Goal: Information Seeking & Learning: Learn about a topic

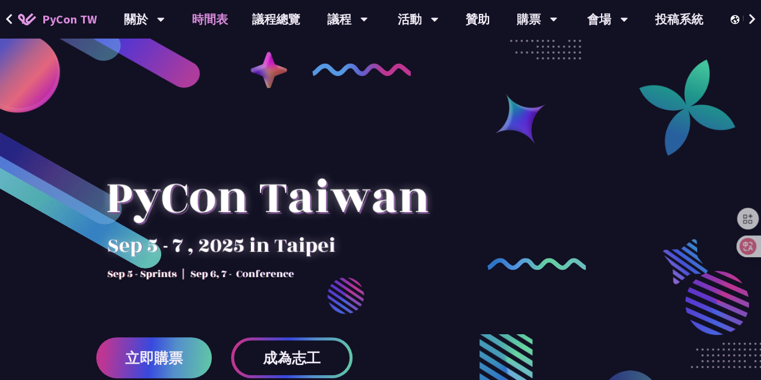
click at [214, 21] on link "時間表" at bounding box center [210, 19] width 60 height 39
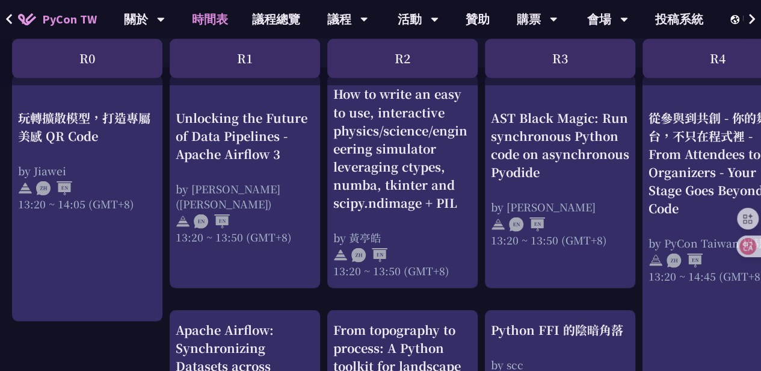
scroll to position [1036, 0]
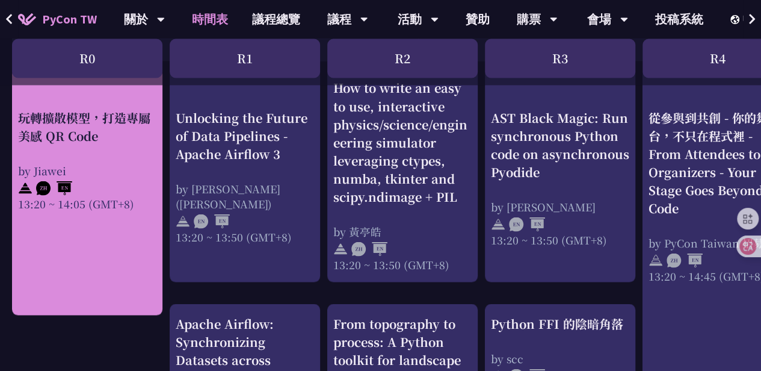
click at [95, 239] on link "玩轉擴散模型，打造專屬美感 QR Code by Jiawei 13:20 ~ 14:05 (GMT+8)" at bounding box center [87, 192] width 138 height 226
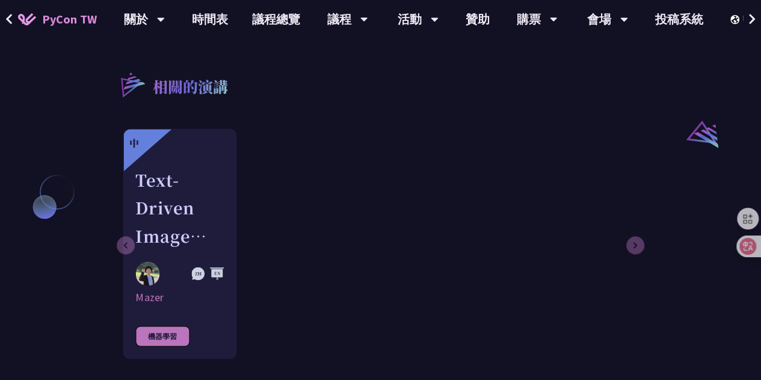
scroll to position [925, 0]
click at [199, 212] on div "Text-Driven Image Cropping with Deep Learning and Genetic Algorithm" at bounding box center [179, 207] width 88 height 83
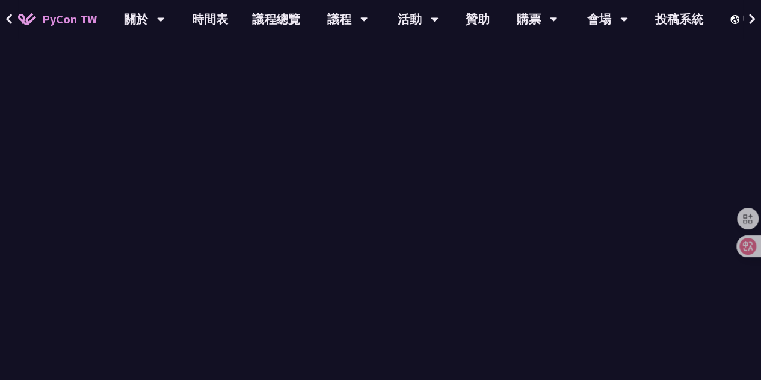
scroll to position [925, 0]
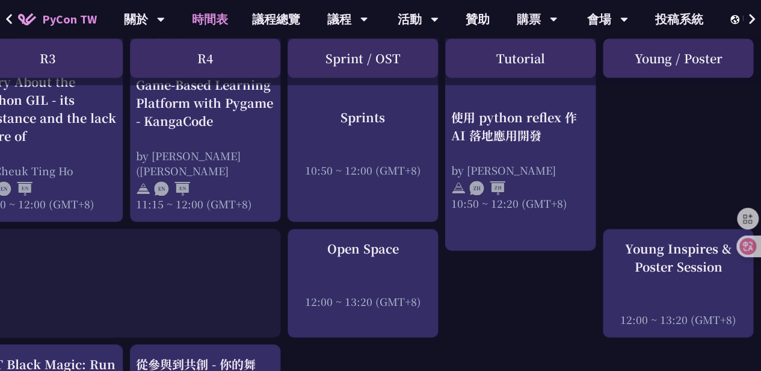
scroll to position [759, 517]
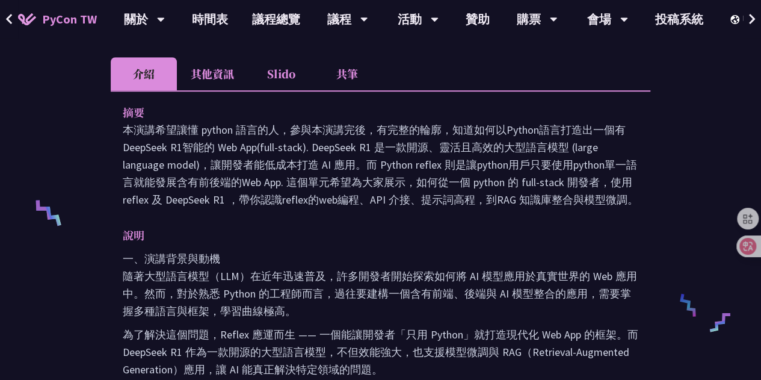
scroll to position [401, 0]
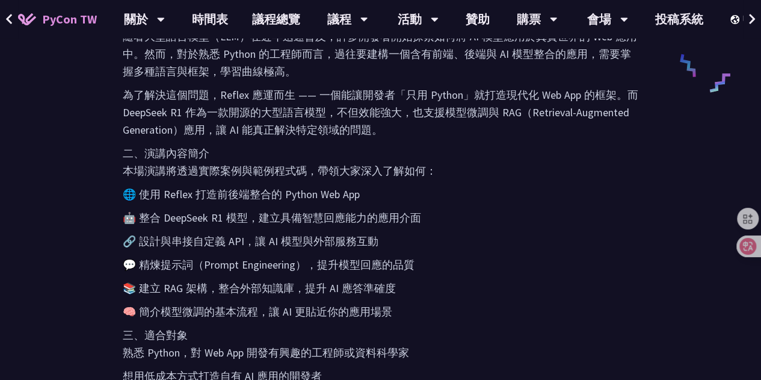
click at [622, 326] on p "三、適合對象 熟悉 Python，對 Web App 開發有興趣的工程師或資料科學家" at bounding box center [381, 343] width 516 height 35
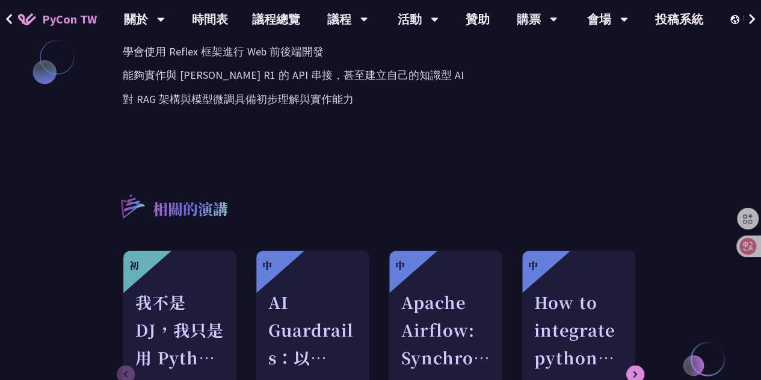
scroll to position [1074, 0]
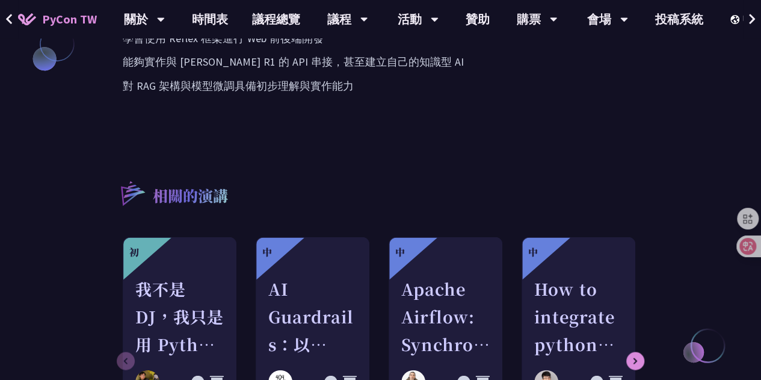
click at [311, 289] on div "AI Guardrails：以 Python 構建企業級 LLM 安全防護策略" at bounding box center [312, 315] width 88 height 83
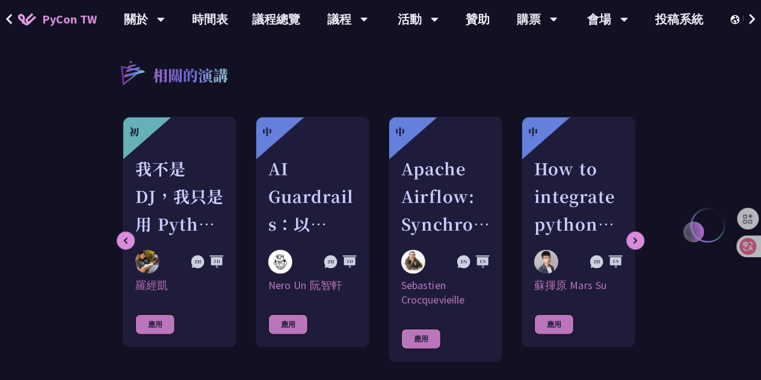
scroll to position [1194, 0]
click at [598, 196] on div "How to integrate python tools with Apache Iceberg to build ETLT pipeline on Shi…" at bounding box center [578, 195] width 88 height 83
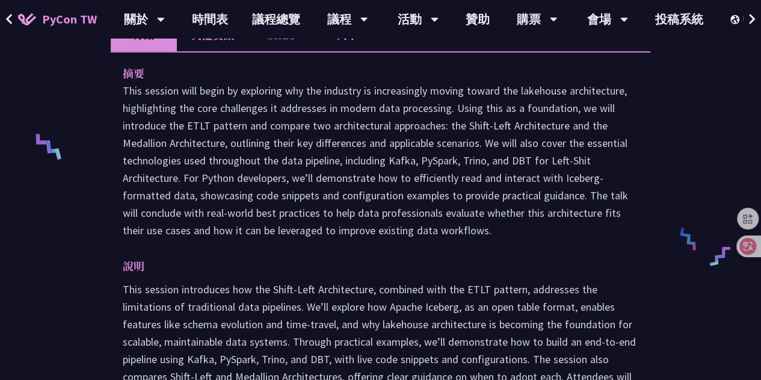
scroll to position [456, 0]
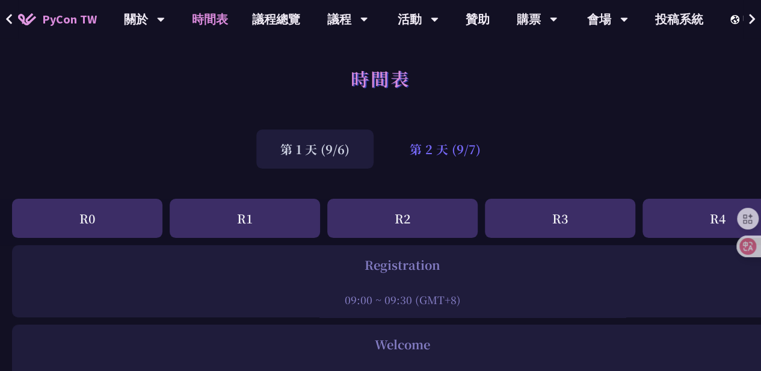
click at [451, 153] on div "第 2 天 (9/7)" at bounding box center [445, 148] width 119 height 39
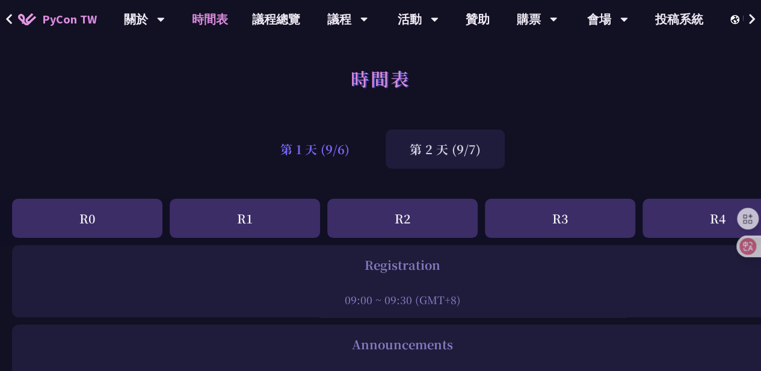
click at [342, 145] on div "第 1 天 (9/6)" at bounding box center [314, 148] width 117 height 39
